Goal: Find specific page/section: Find specific page/section

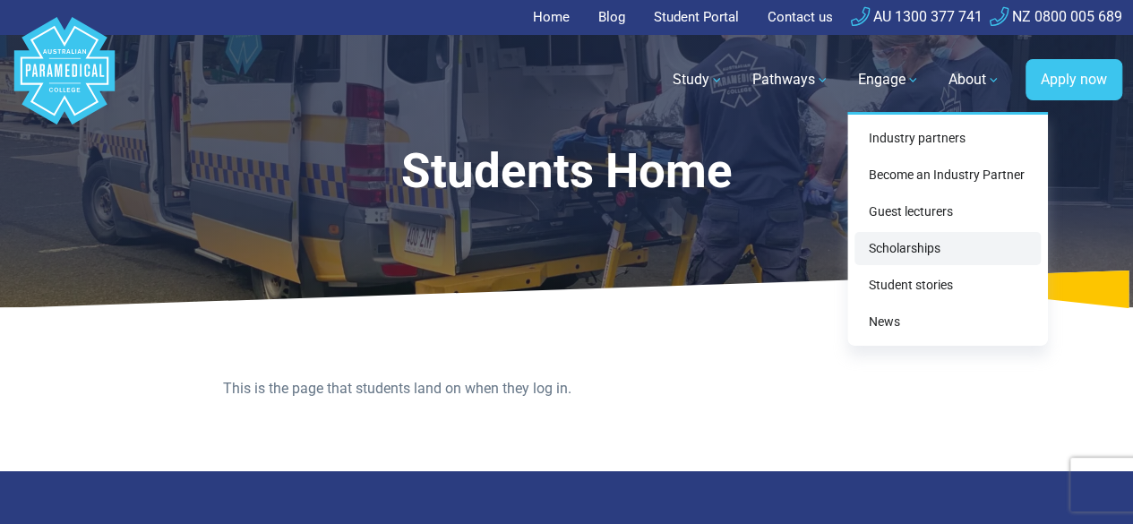
click at [895, 248] on link "Scholarships" at bounding box center [947, 248] width 186 height 33
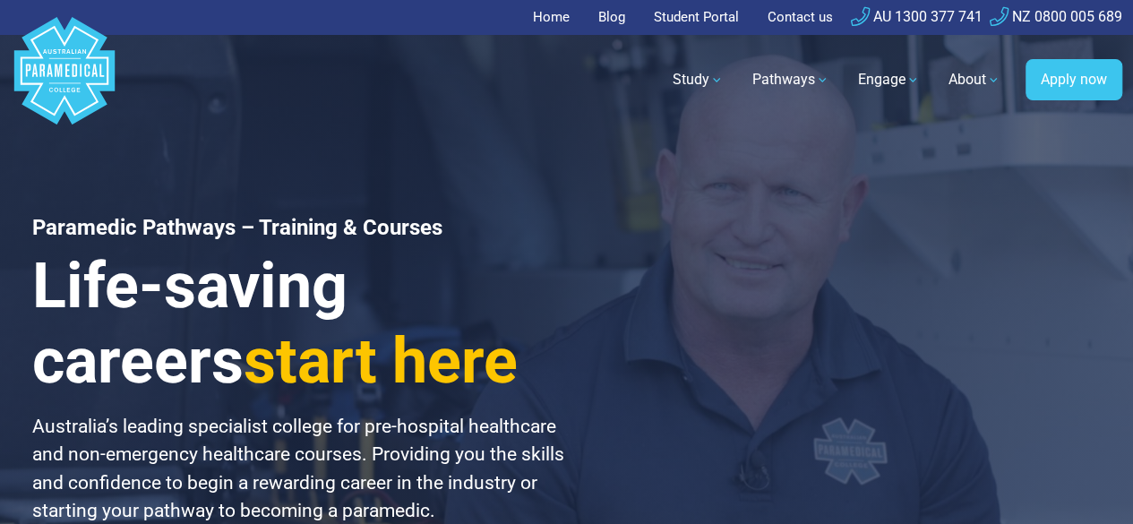
click at [704, 15] on link "Student Portal" at bounding box center [696, 17] width 107 height 35
